Goal: Task Accomplishment & Management: Complete application form

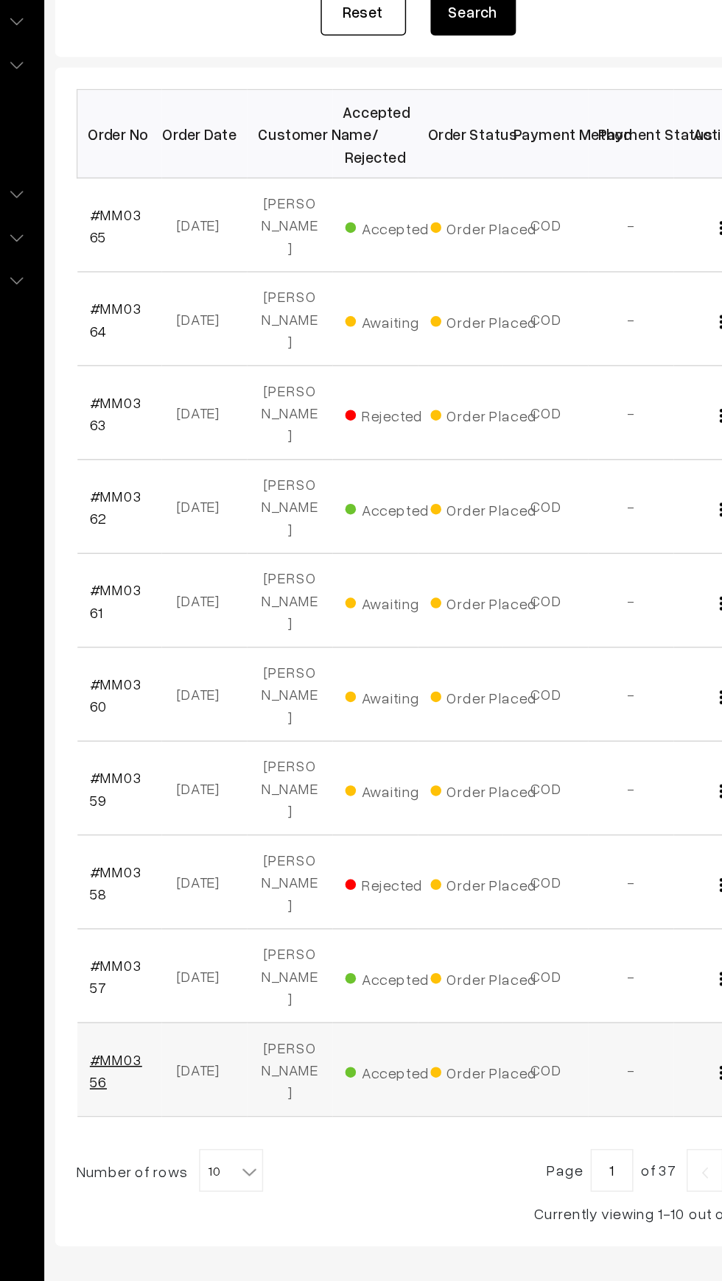
click at [242, 969] on link "#MM0356" at bounding box center [249, 983] width 36 height 28
click at [233, 904] on link "#MM0357" at bounding box center [249, 918] width 36 height 28
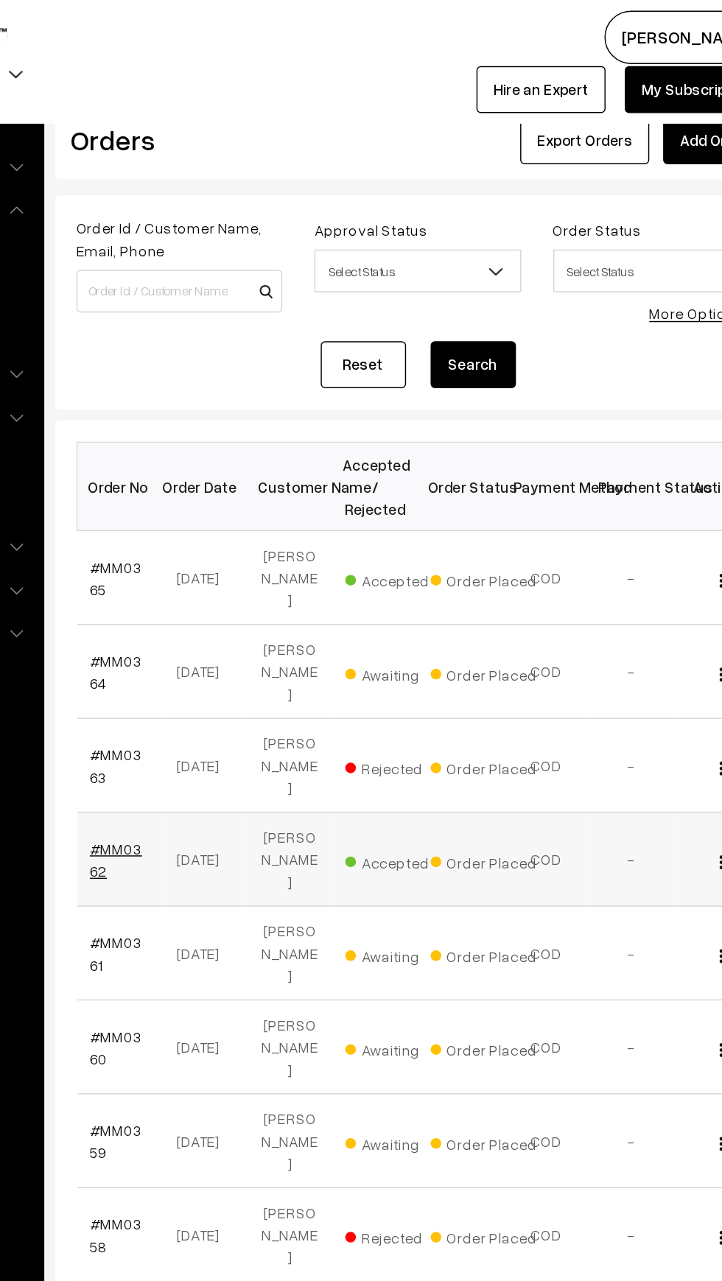
click at [233, 580] on link "#MM0362" at bounding box center [249, 594] width 36 height 28
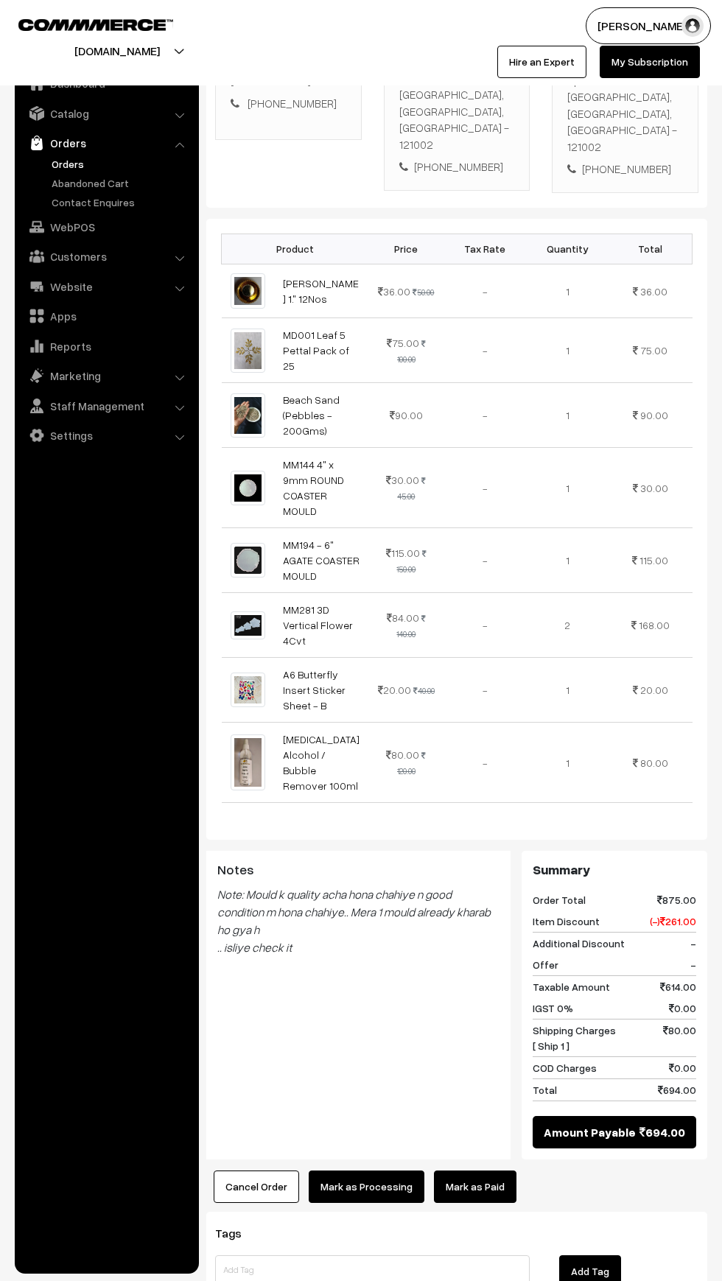
scroll to position [305, 0]
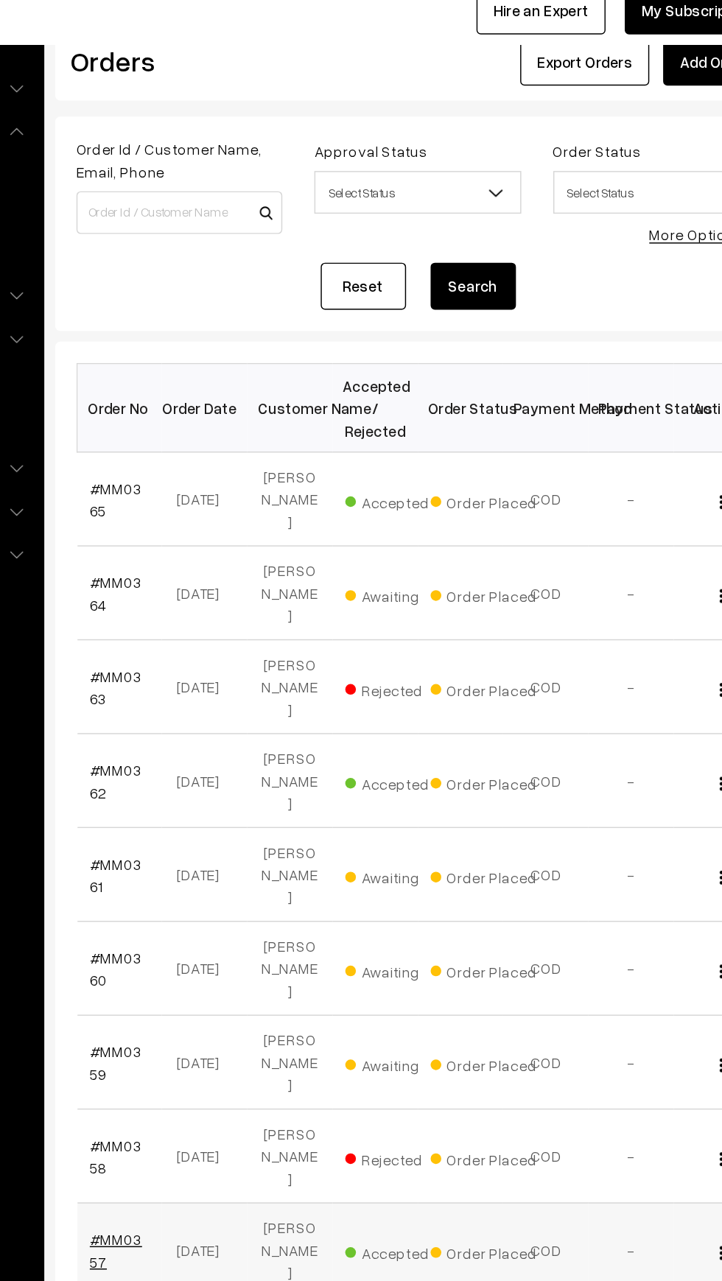
click at [252, 904] on link "#MM0357" at bounding box center [249, 918] width 36 height 28
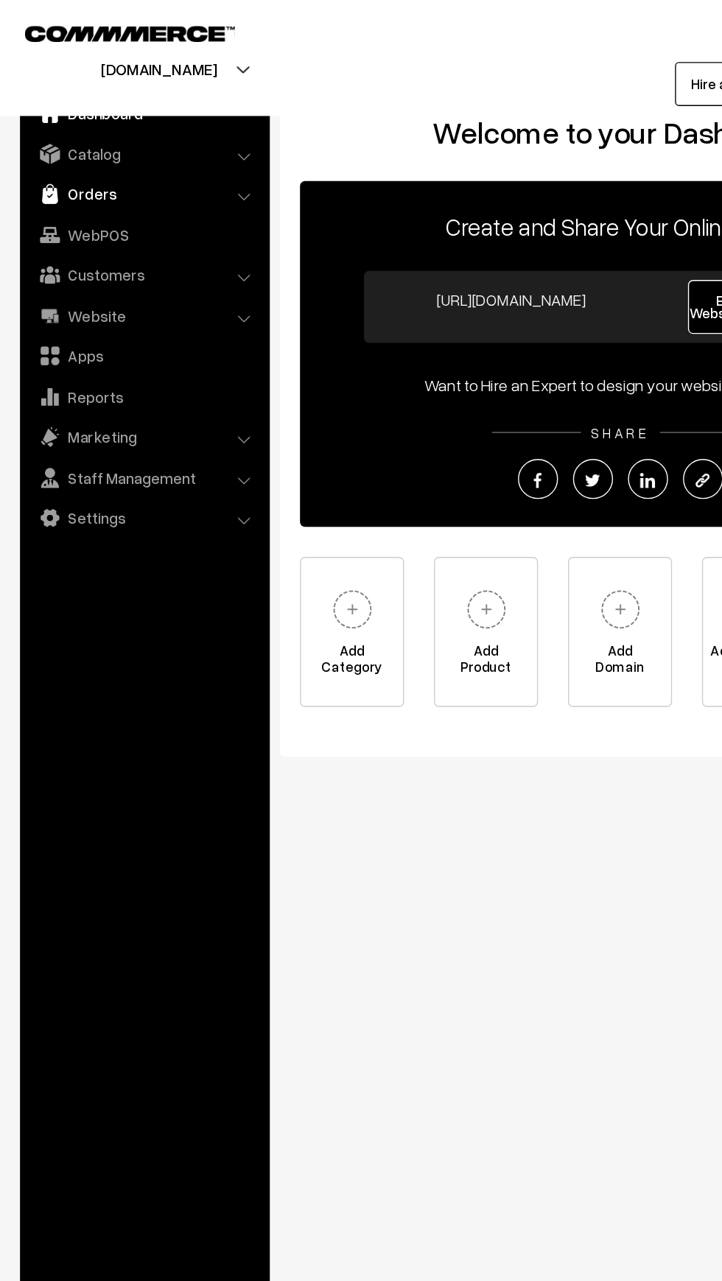
click at [50, 143] on link "Orders" at bounding box center [105, 143] width 175 height 27
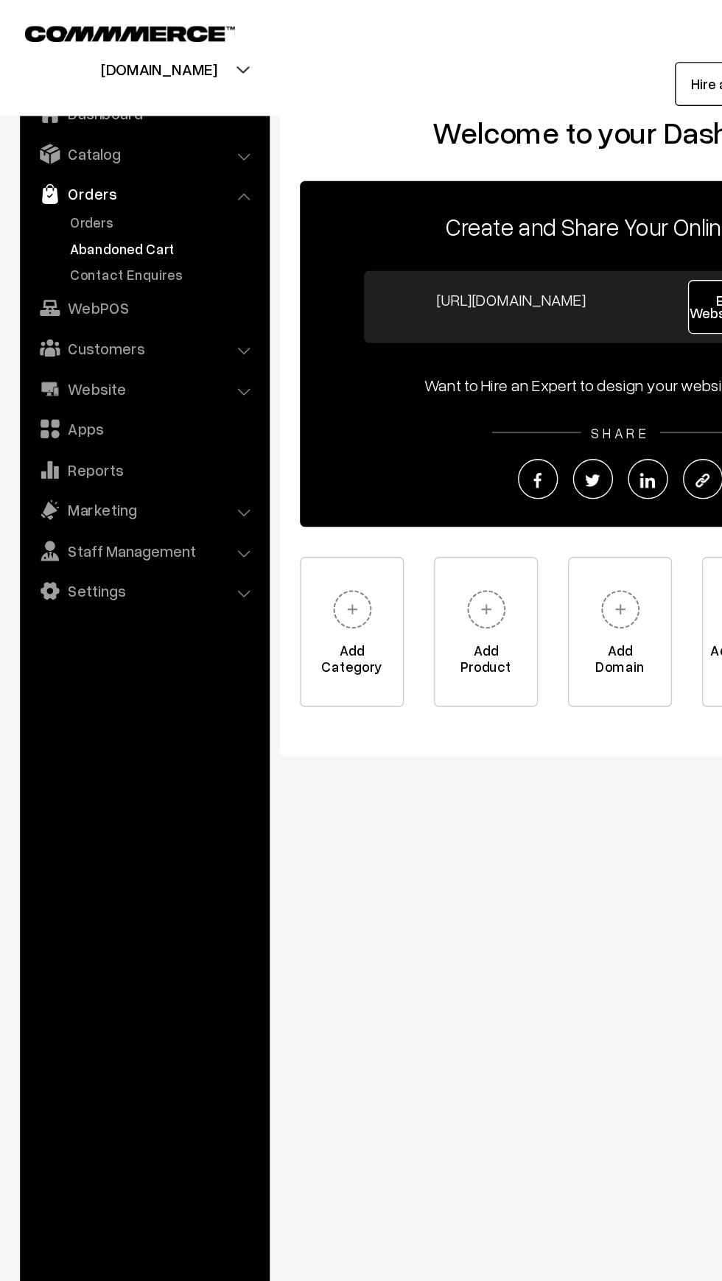
click at [54, 181] on link "Abandoned Cart" at bounding box center [121, 182] width 146 height 15
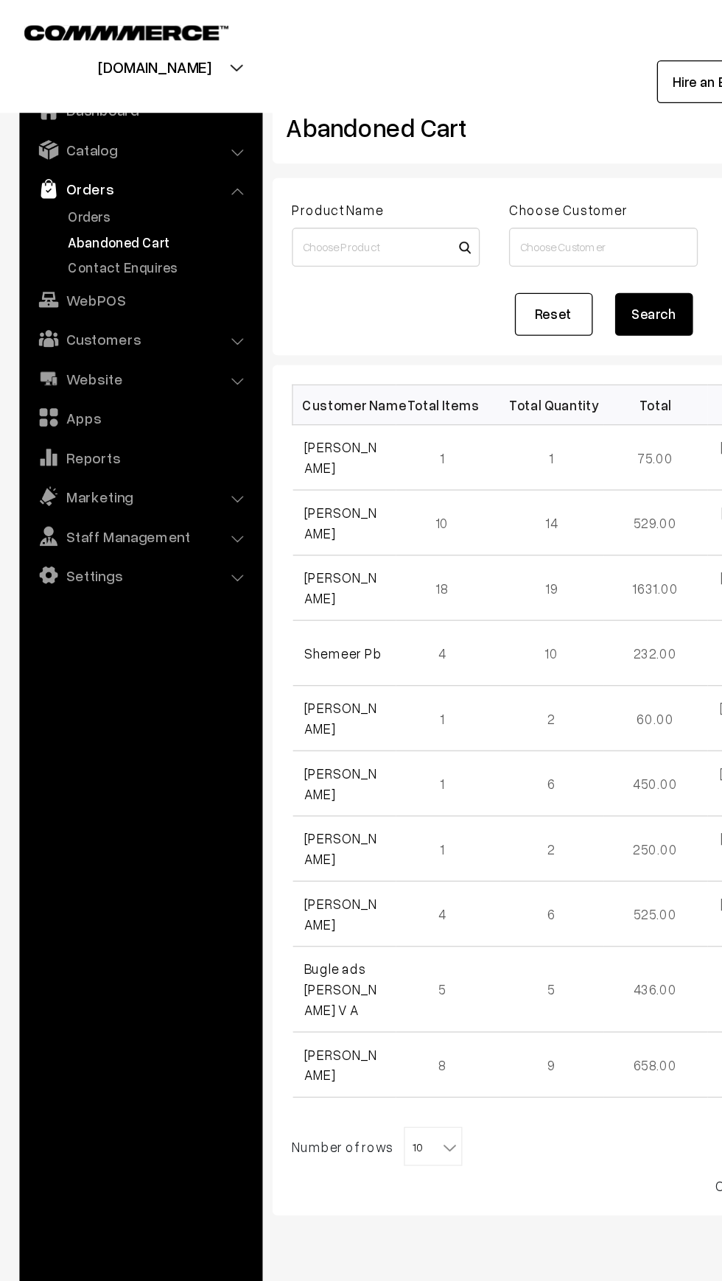
click at [35, 153] on link "Orders" at bounding box center [105, 143] width 175 height 27
click at [59, 166] on link "Orders" at bounding box center [121, 163] width 146 height 15
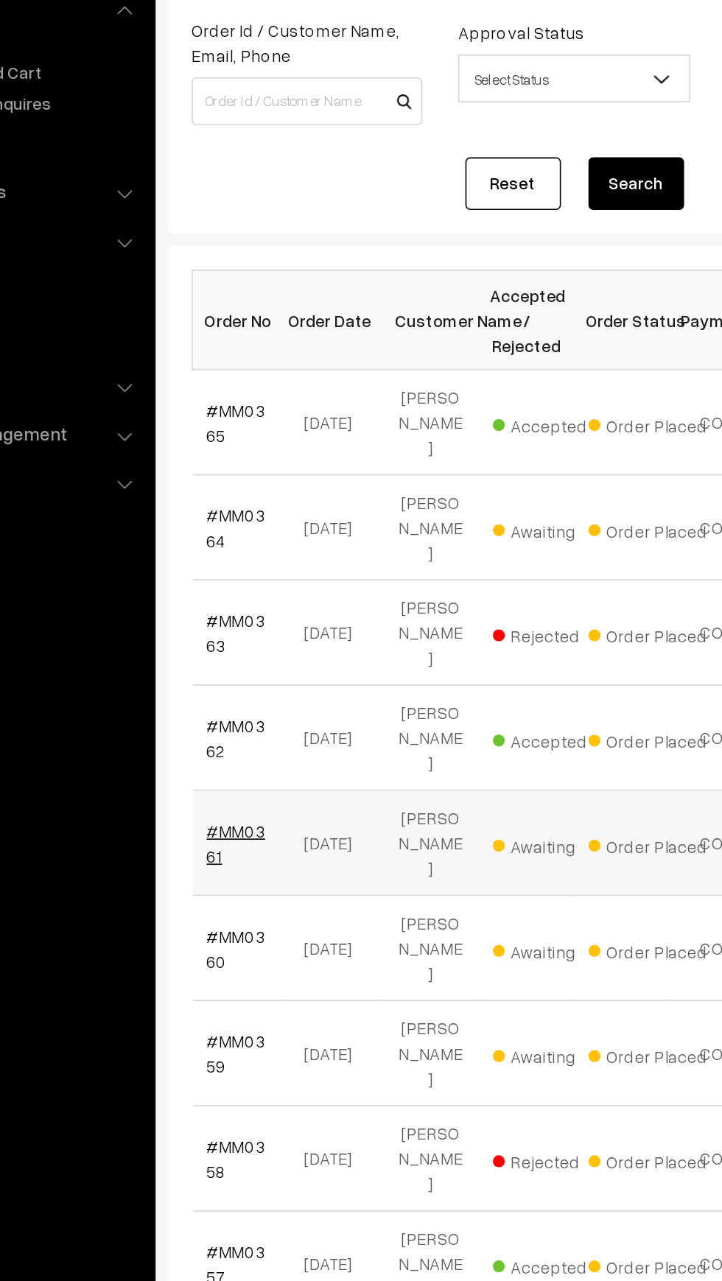
click at [243, 645] on link "#MM0361" at bounding box center [249, 659] width 36 height 28
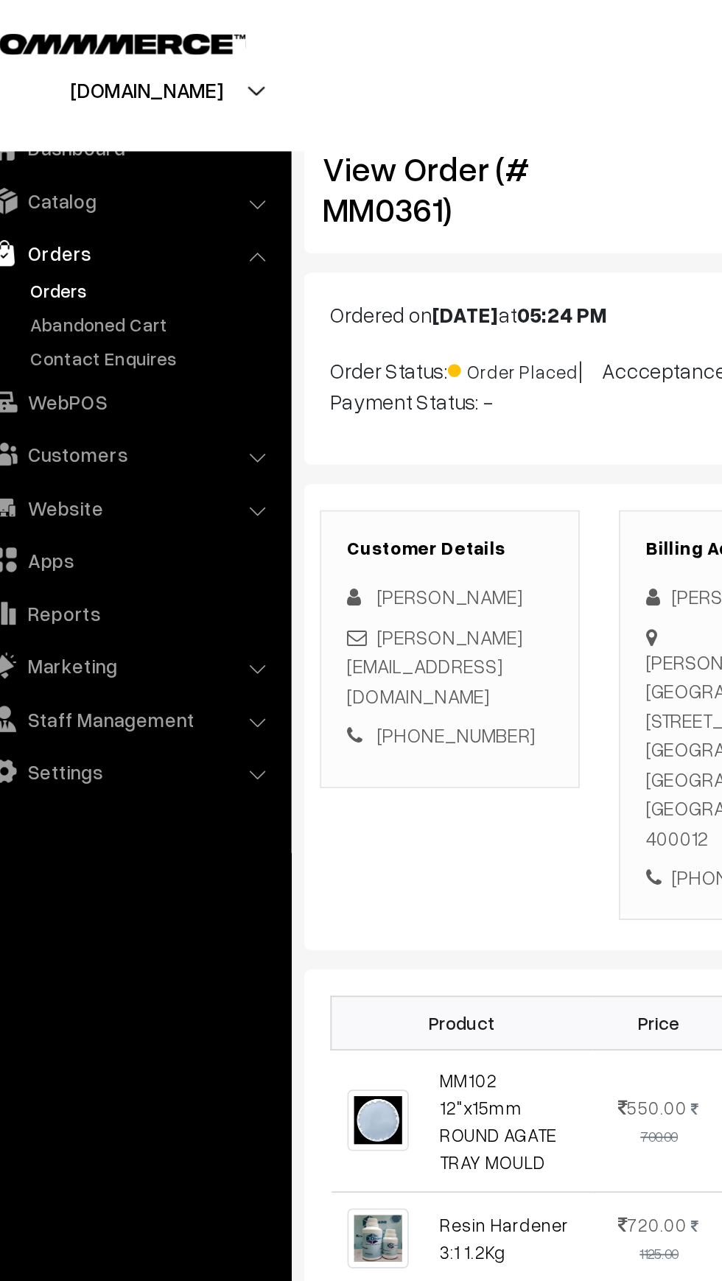
click at [60, 166] on link "Orders" at bounding box center [121, 163] width 146 height 15
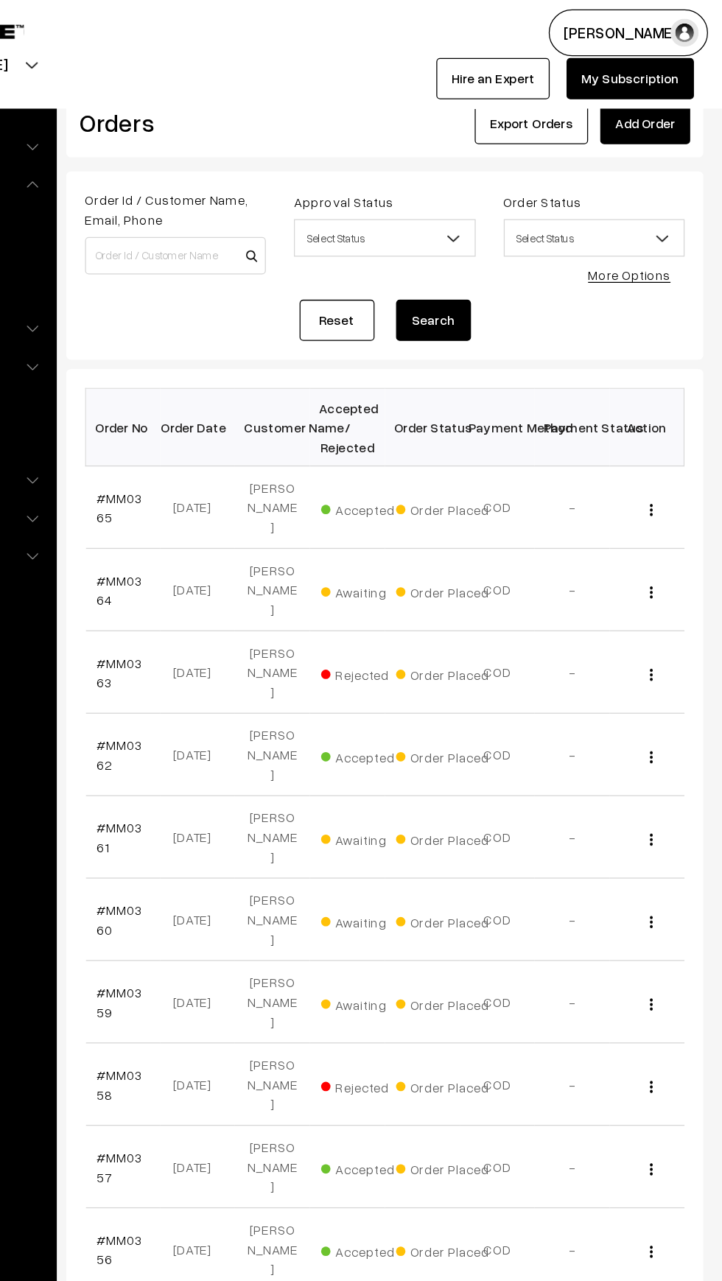
click at [656, 103] on link "Add Order" at bounding box center [661, 97] width 71 height 32
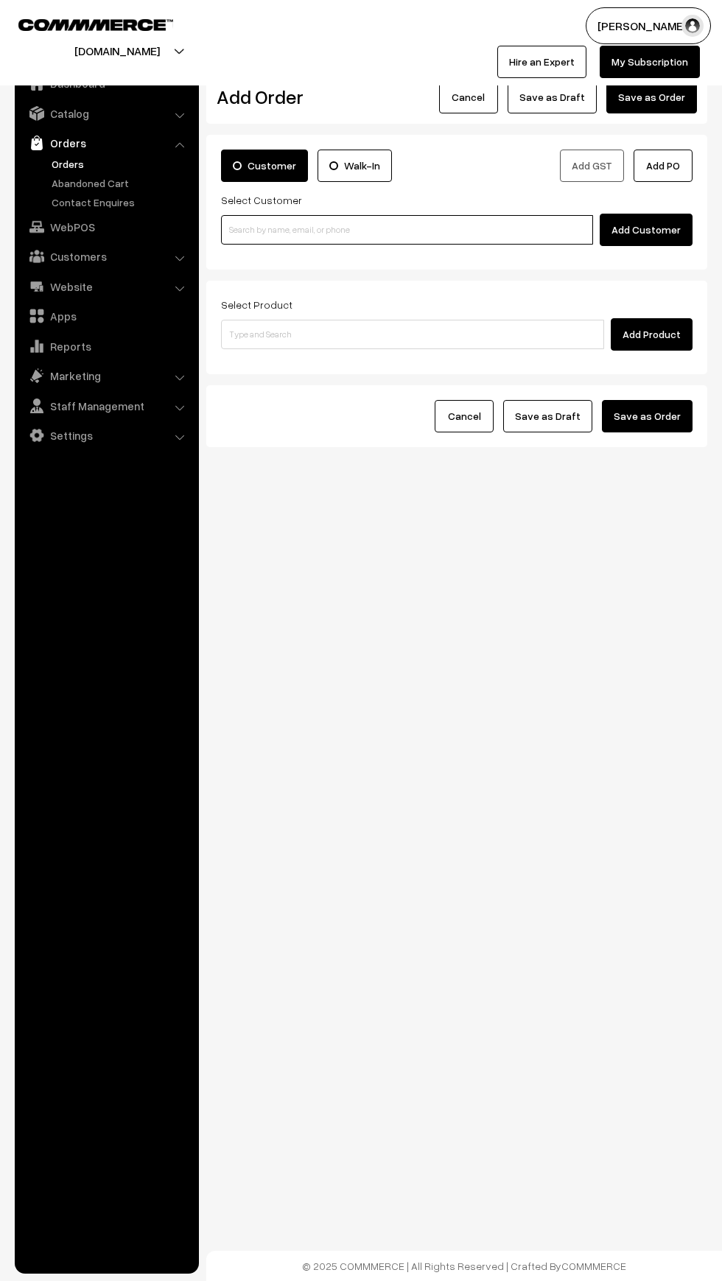
click at [275, 232] on input at bounding box center [407, 229] width 372 height 29
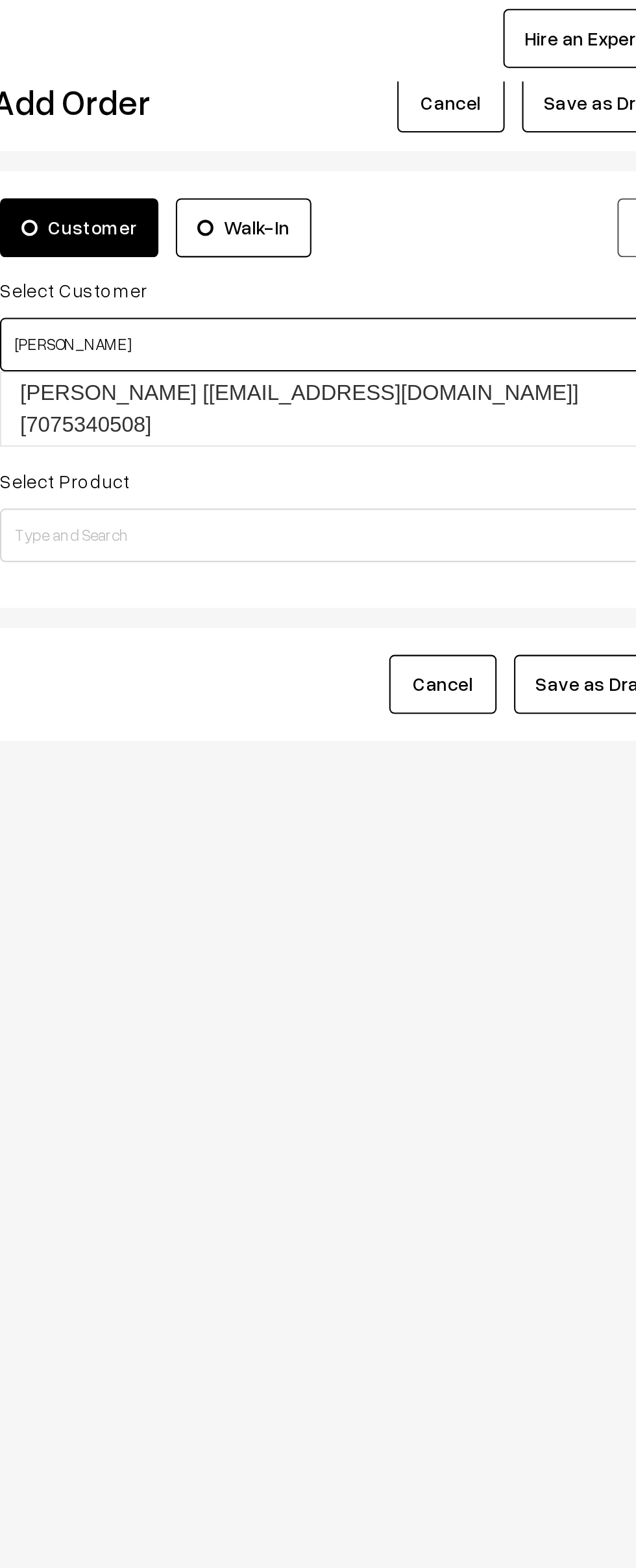
click at [228, 229] on link "[PERSON_NAME] [[EMAIL_ADDRESS][DOMAIN_NAME]] [7075340508]" at bounding box center [362, 234] width 333 height 35
type input "[PERSON_NAME]"
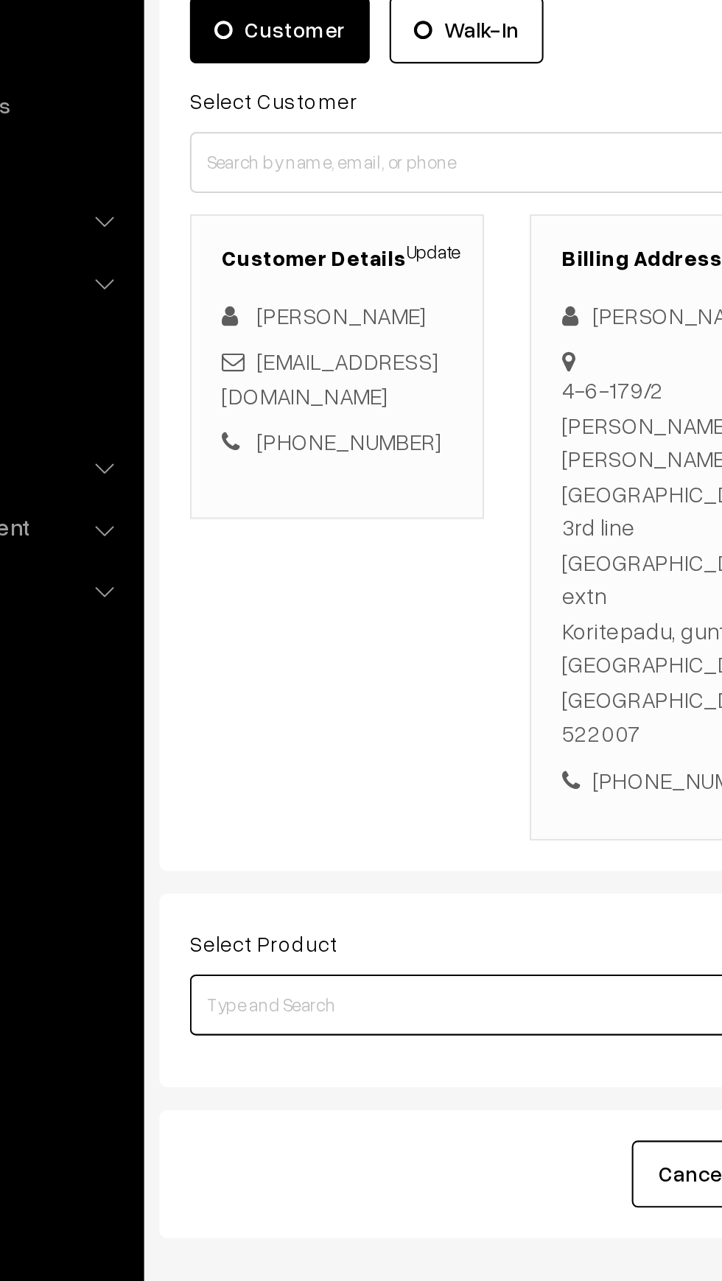
click at [252, 623] on input at bounding box center [412, 637] width 383 height 29
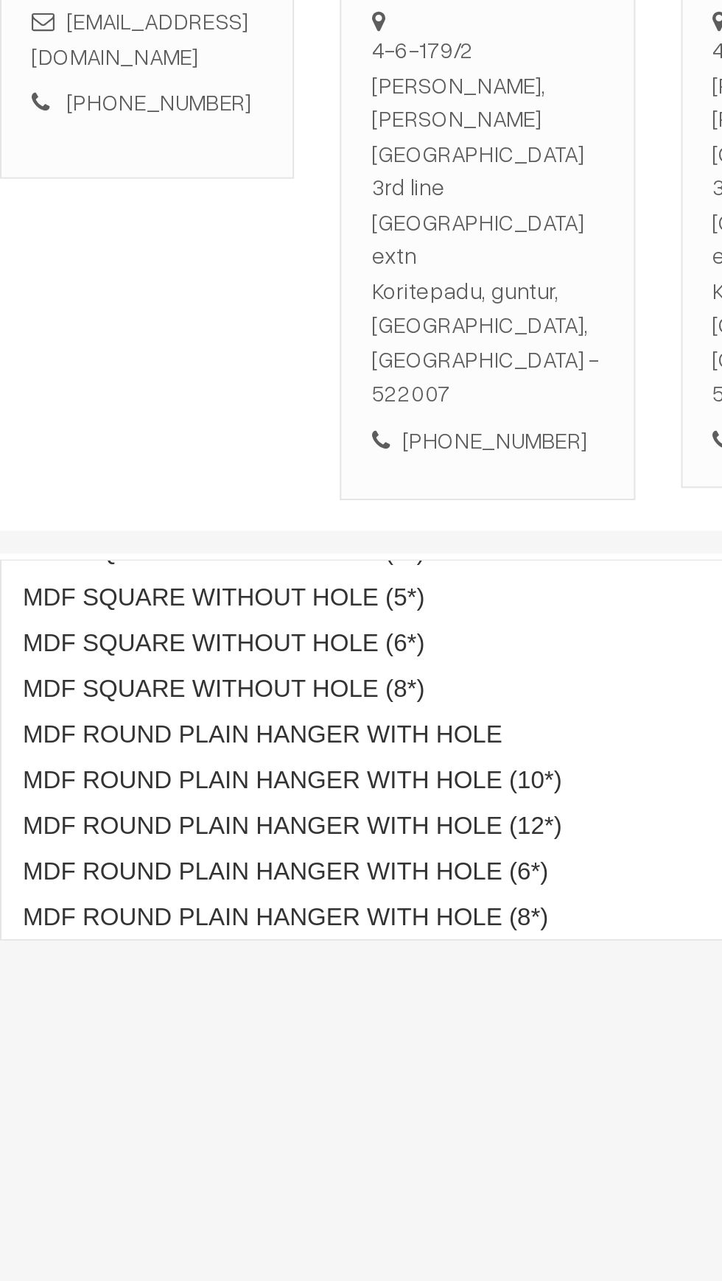
scroll to position [1077, 0]
click at [268, 623] on input "Mdf" at bounding box center [412, 637] width 383 height 29
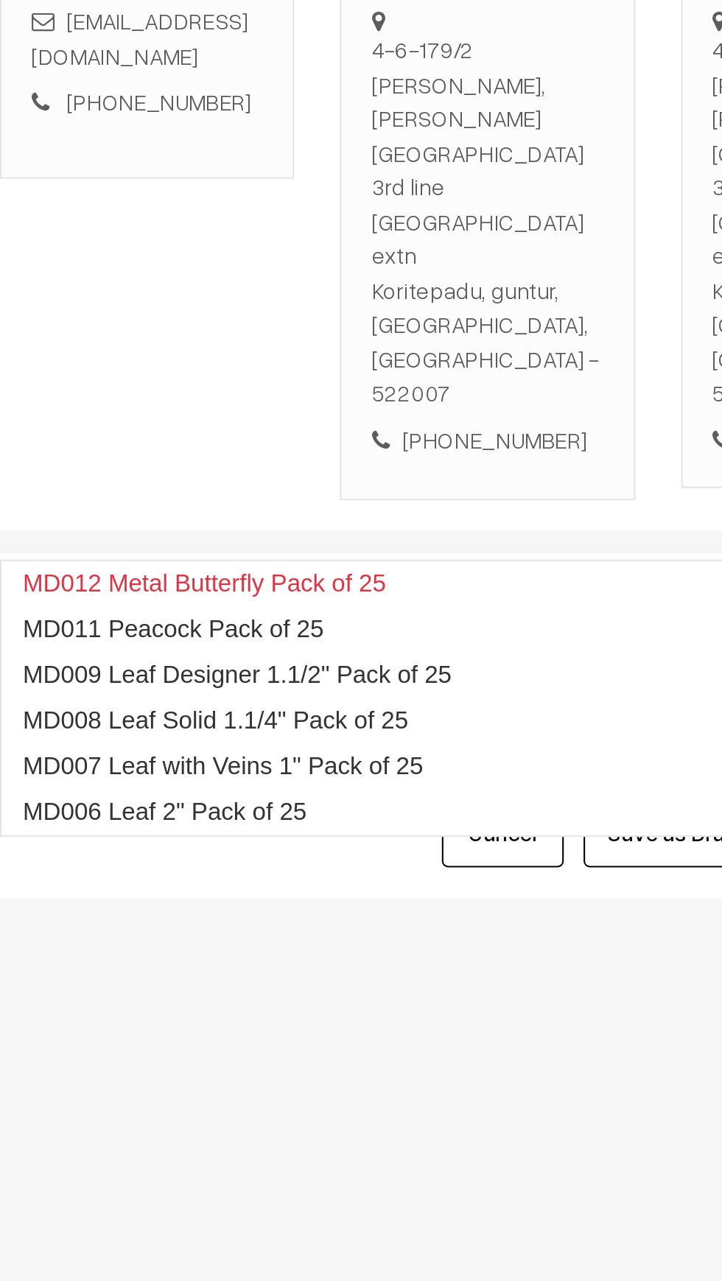
scroll to position [0, 0]
type input "M"
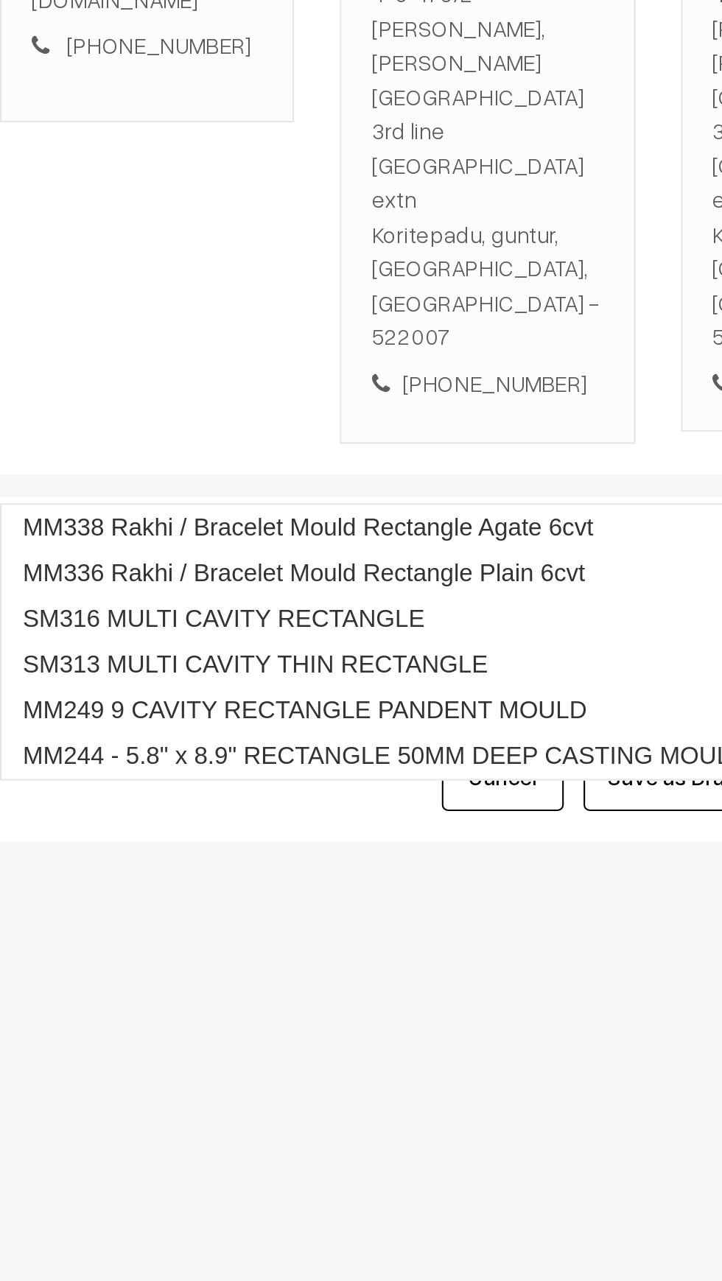
click at [276, 623] on input "Rectangl" at bounding box center [412, 637] width 383 height 29
type input "R"
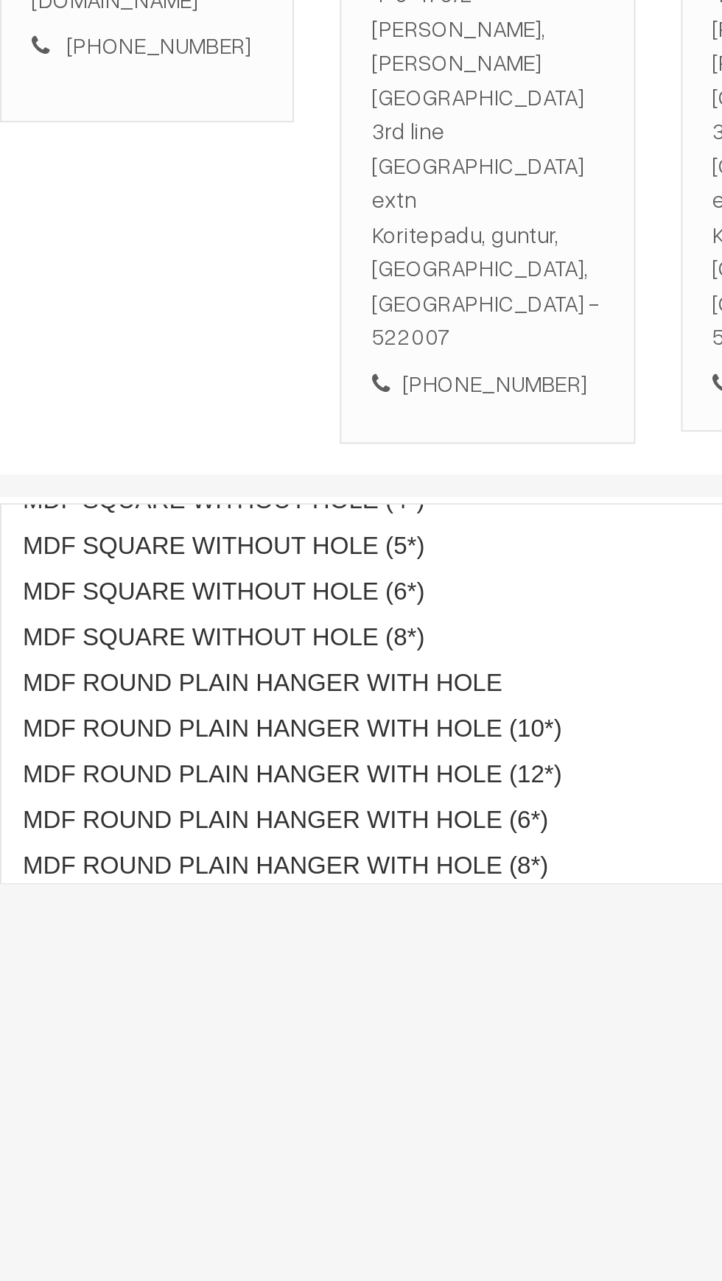
scroll to position [1077, 0]
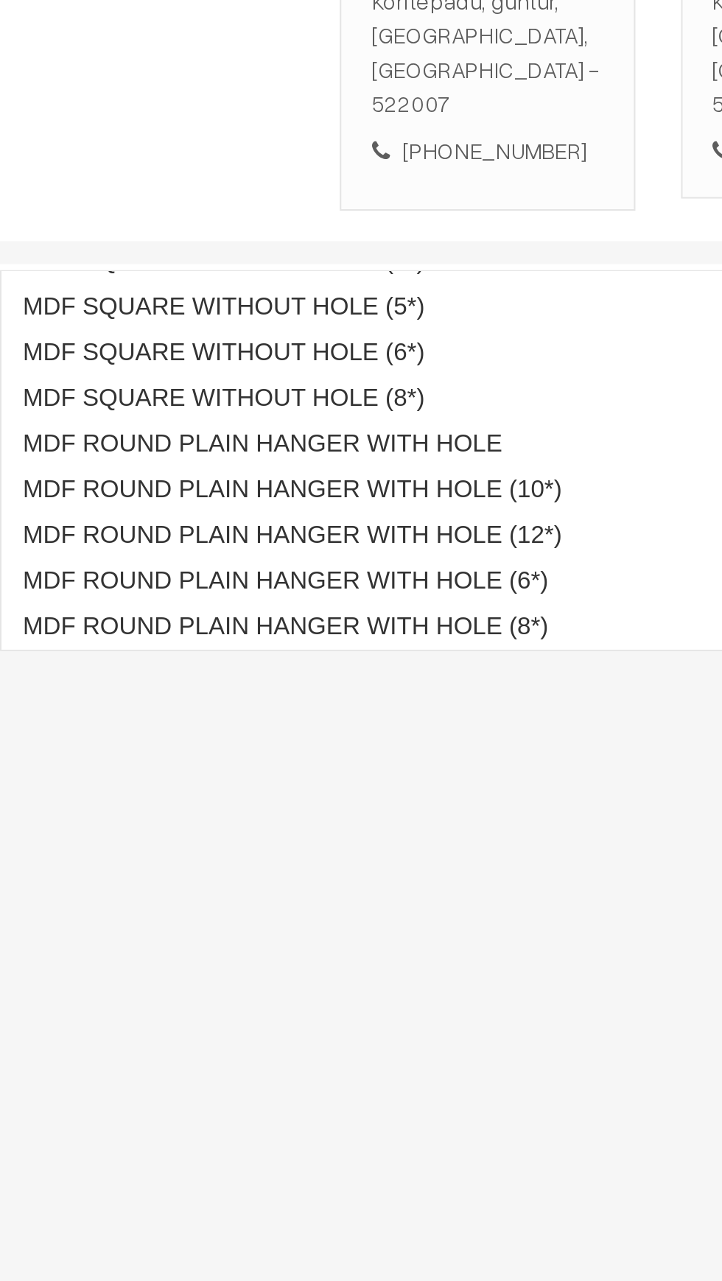
type input "Mdf"
click at [475, 945] on body "Thank you for showing interest. Our team will call you shortly. Close mouldmark…" at bounding box center [361, 640] width 722 height 1281
